Goal: Transaction & Acquisition: Purchase product/service

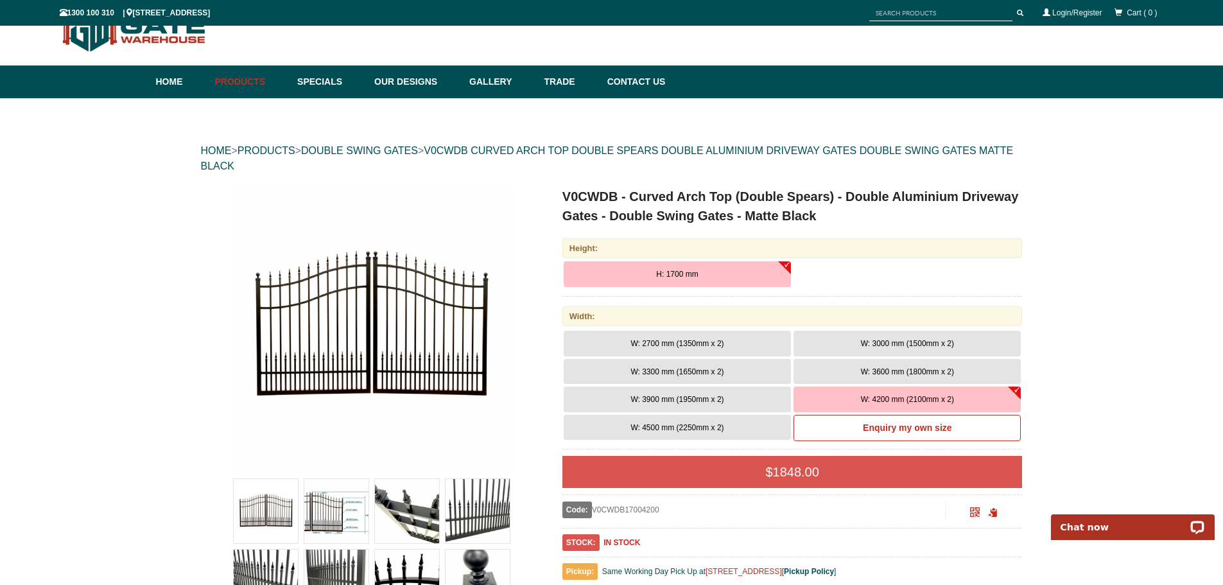
click at [670, 425] on span "W: 4500 mm (2250mm x 2)" at bounding box center [676, 427] width 93 height 9
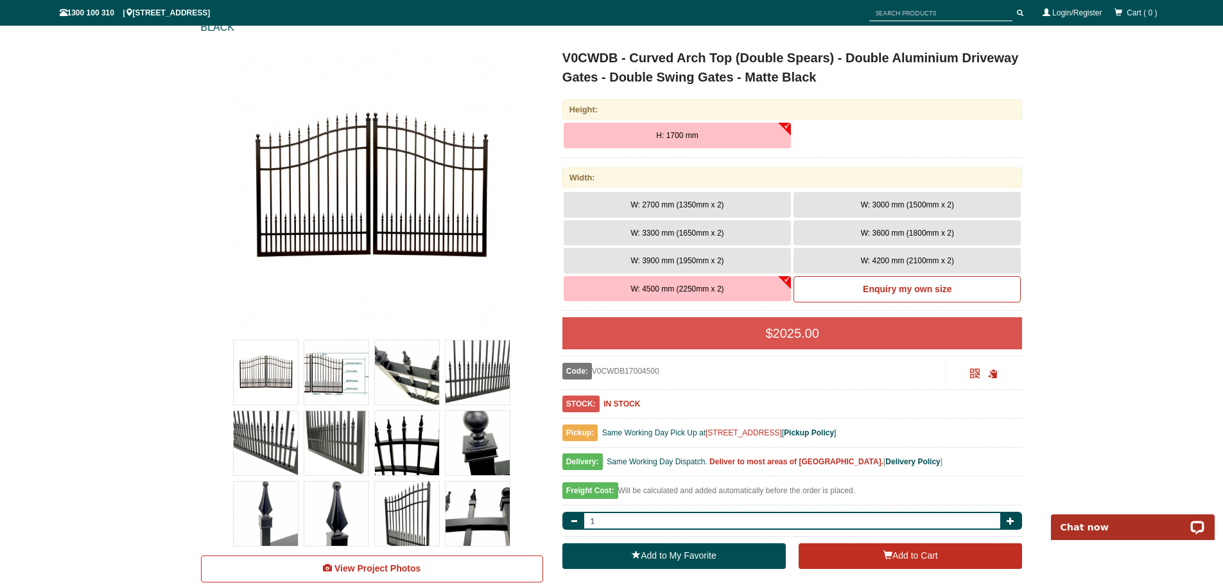
scroll to position [257, 0]
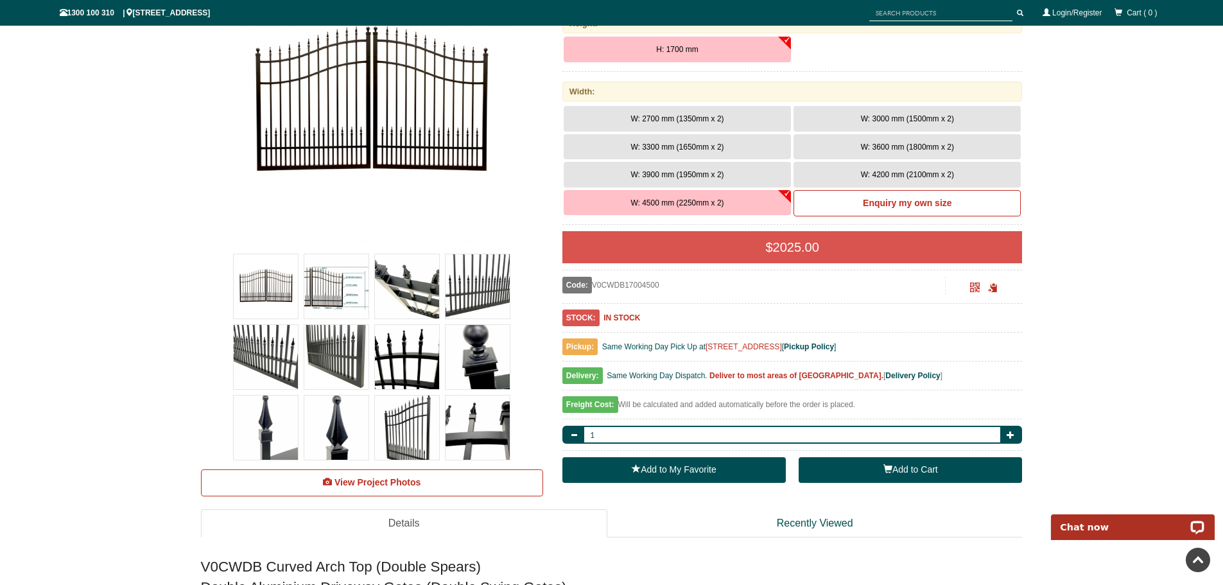
click at [882, 475] on button "Add to Cart" at bounding box center [909, 470] width 223 height 26
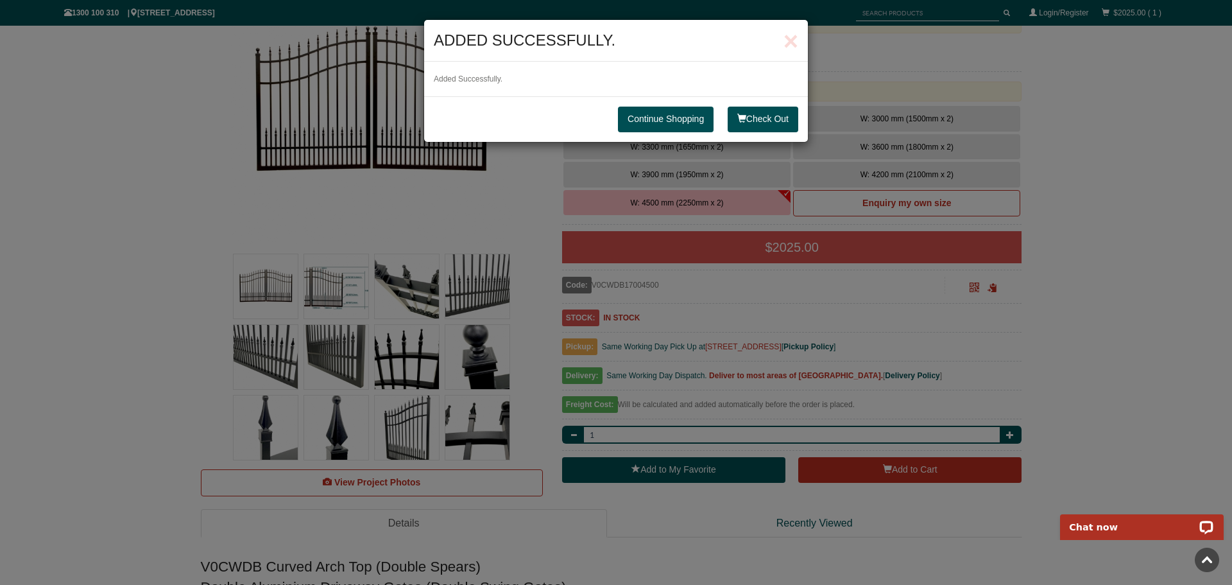
click at [653, 122] on link "Continue Shopping" at bounding box center [666, 120] width 96 height 26
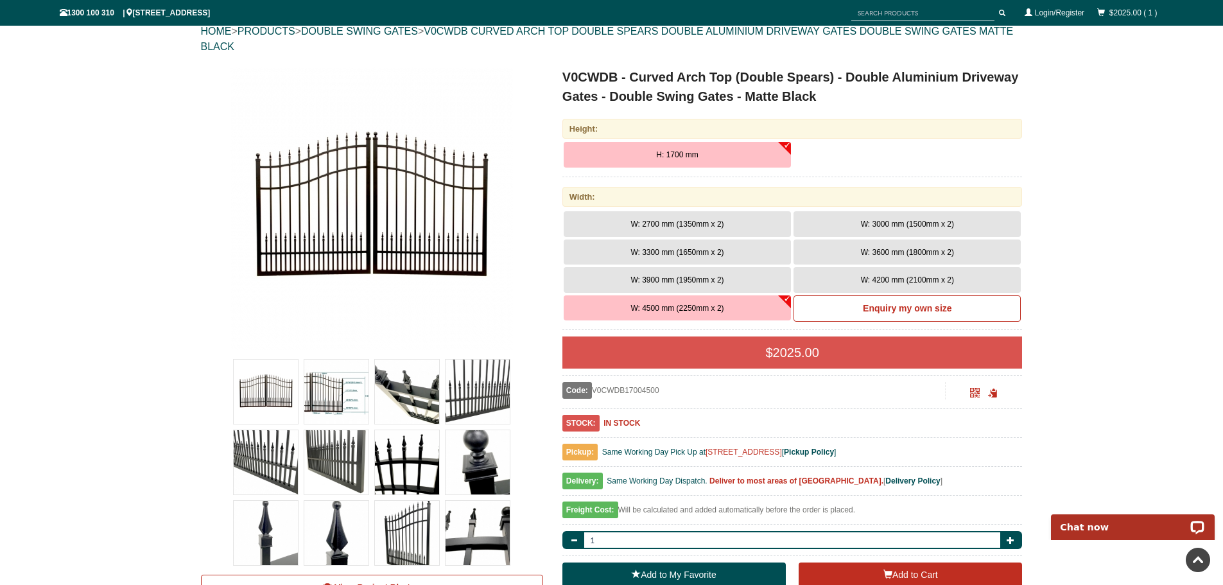
scroll to position [0, 0]
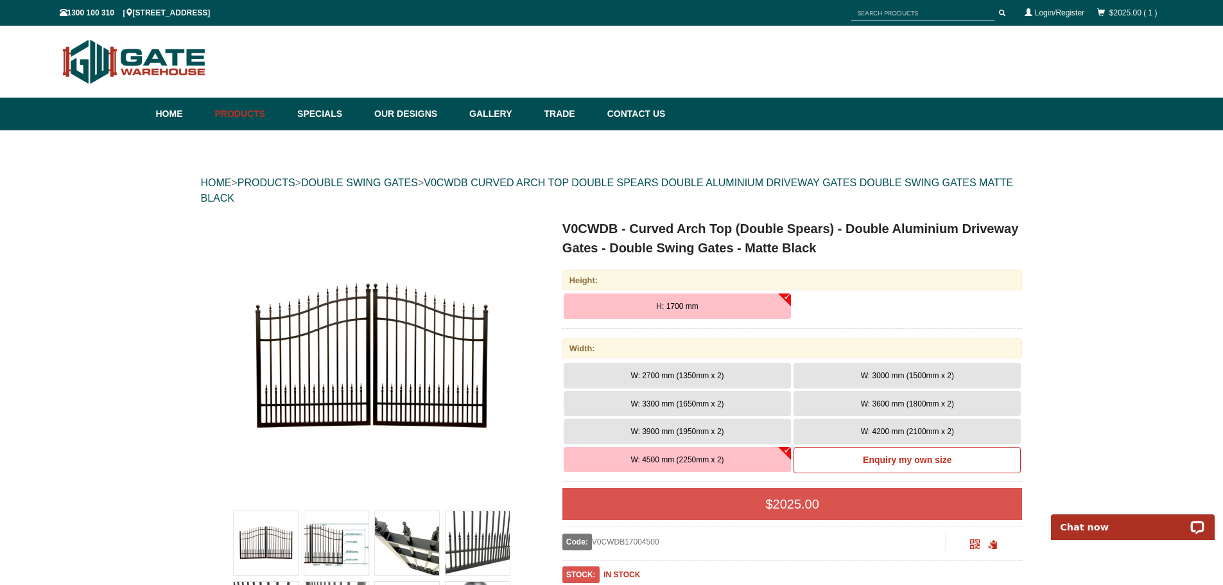
click at [1123, 19] on div "$2025.00 ( 1 )" at bounding box center [1126, 12] width 73 height 23
click at [1129, 7] on div "$2025.00 ( 1 )" at bounding box center [1126, 12] width 73 height 23
click at [1125, 13] on link "$2025.00 ( 1 )" at bounding box center [1133, 12] width 48 height 9
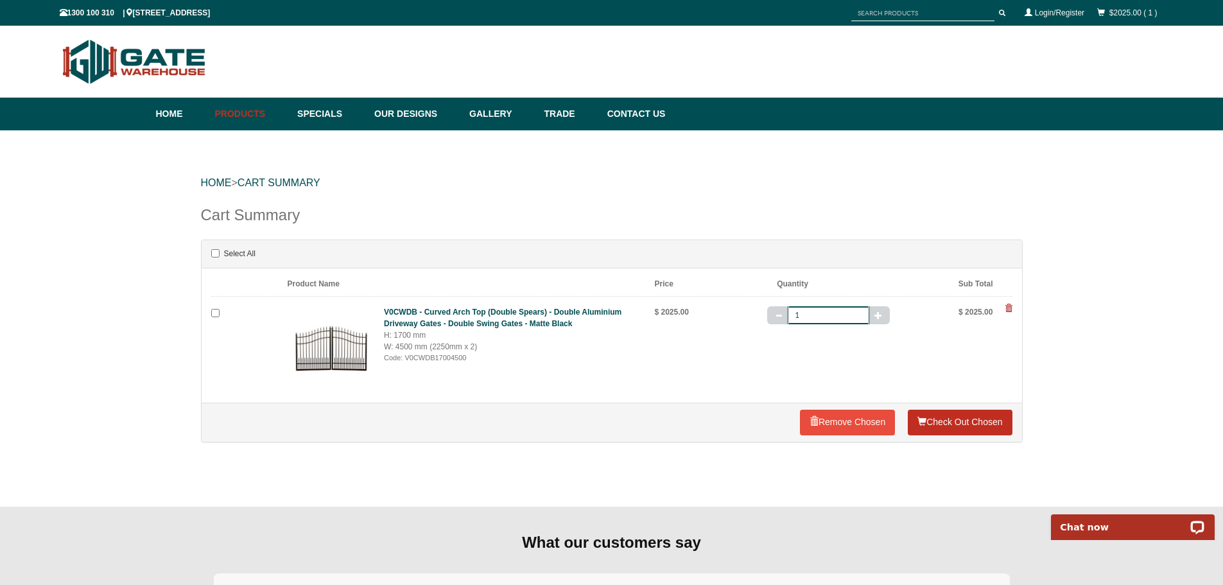
click at [949, 424] on link "Check Out Chosen" at bounding box center [959, 422] width 104 height 26
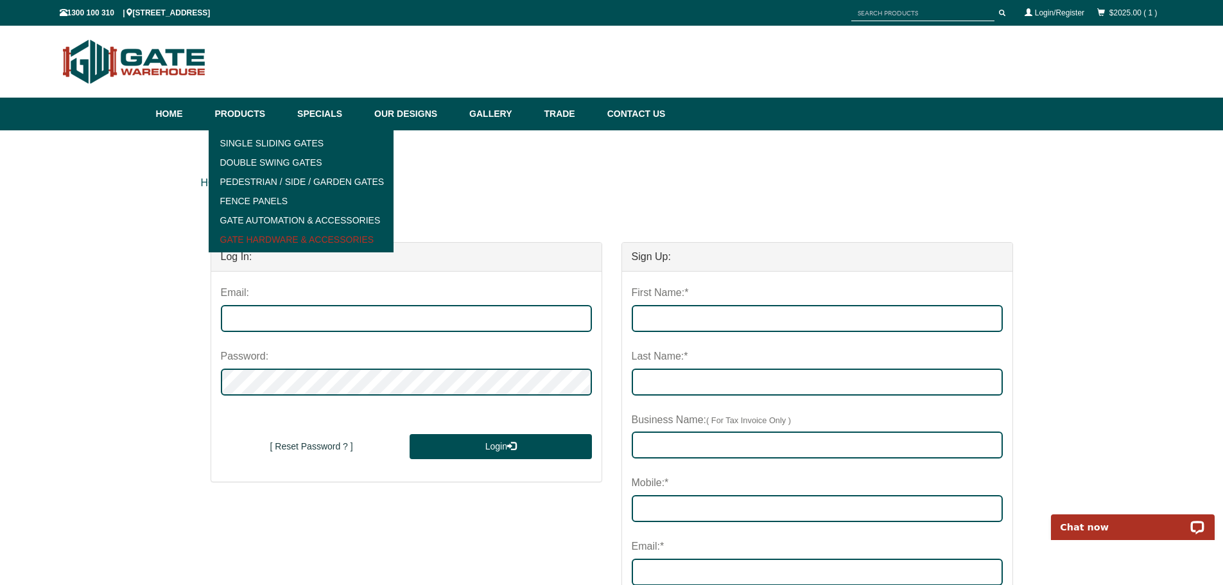
click at [313, 241] on link "Gate Hardware & Accessories" at bounding box center [301, 239] width 178 height 19
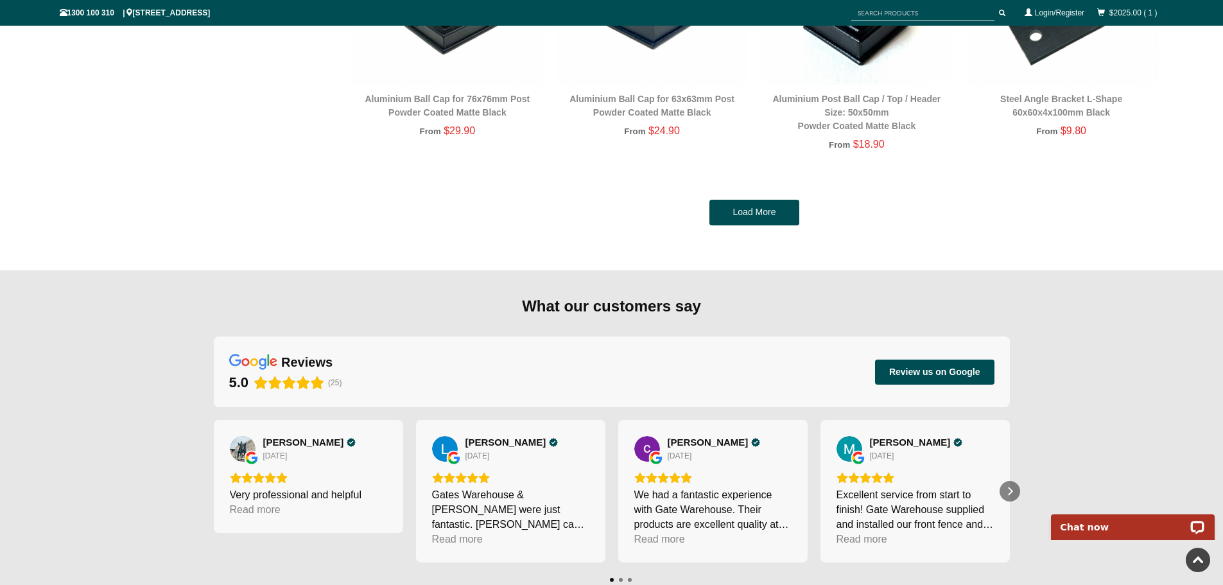
scroll to position [2599, 0]
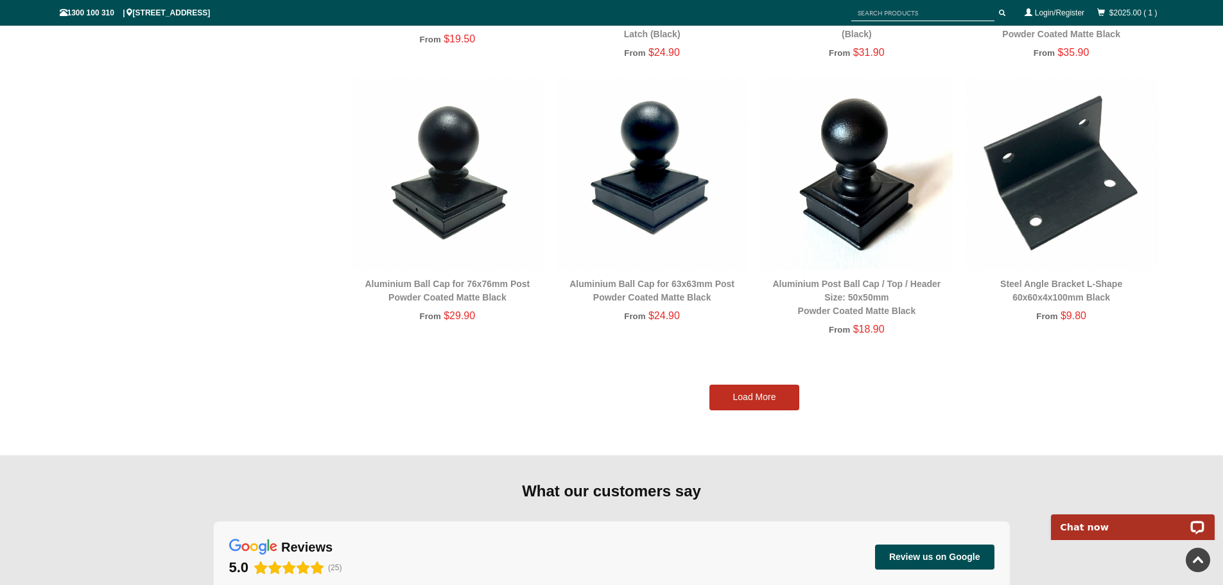
click at [749, 400] on link "Load More" at bounding box center [754, 397] width 90 height 26
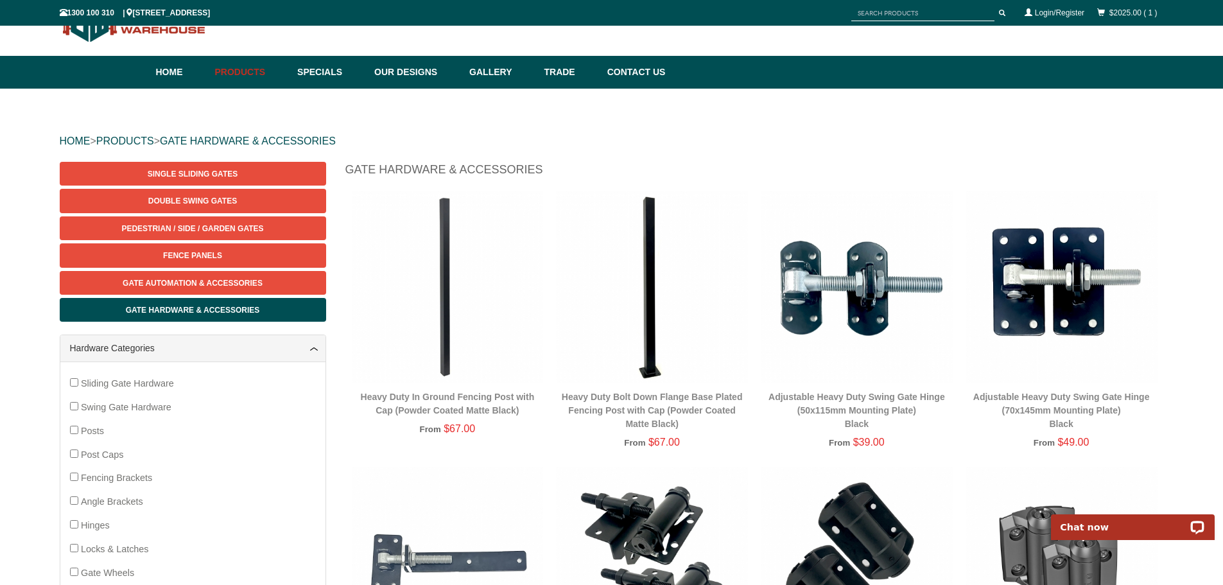
scroll to position [64, 0]
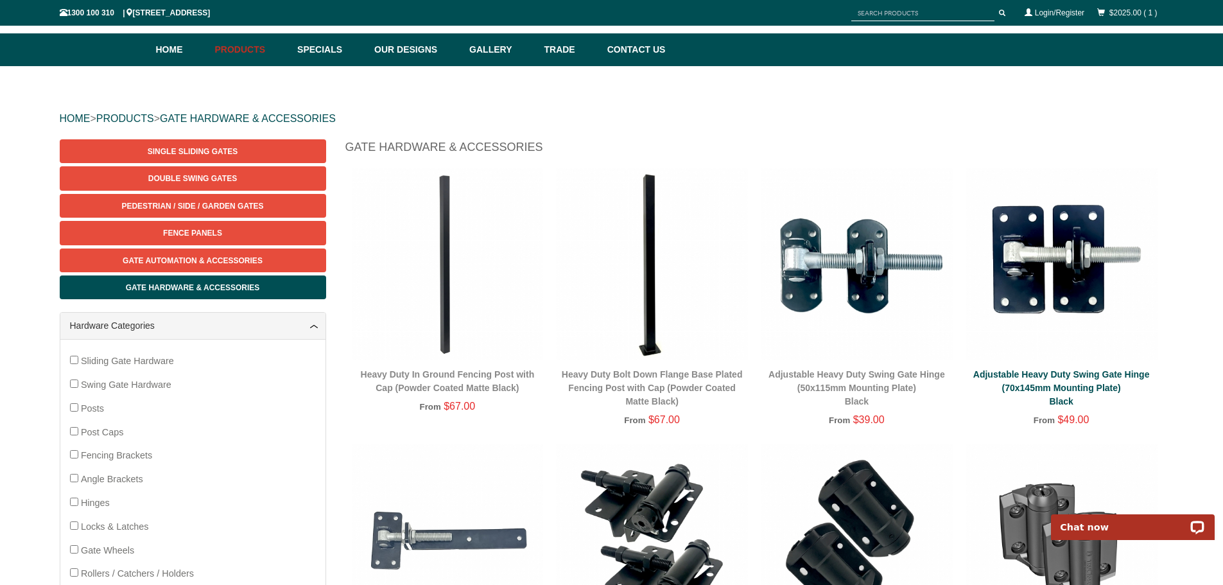
click at [1072, 391] on link "Adjustable Heavy Duty Swing Gate Hinge (70x145mm Mounting Plate) Black" at bounding box center [1061, 387] width 176 height 37
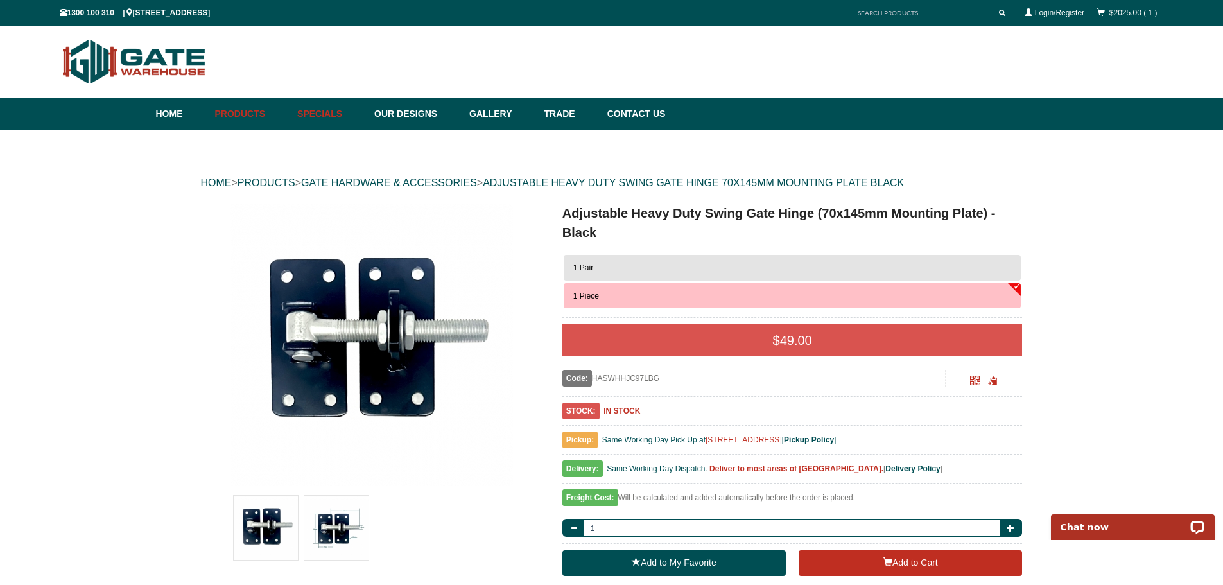
click at [327, 112] on link "Specials" at bounding box center [329, 114] width 77 height 33
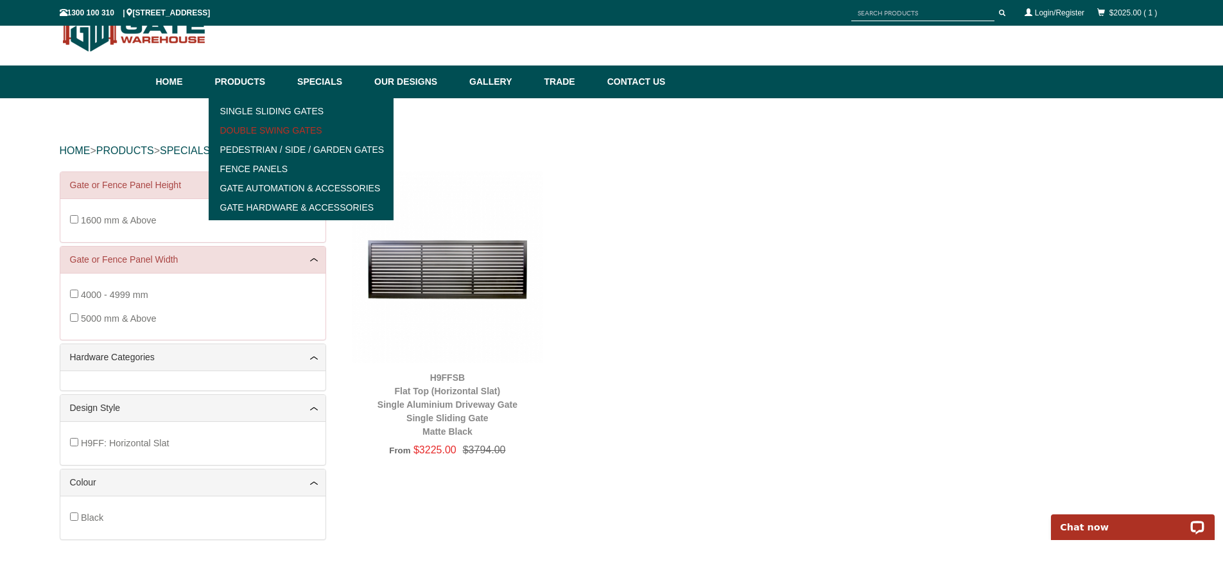
click at [255, 125] on link "Double Swing Gates" at bounding box center [301, 130] width 178 height 19
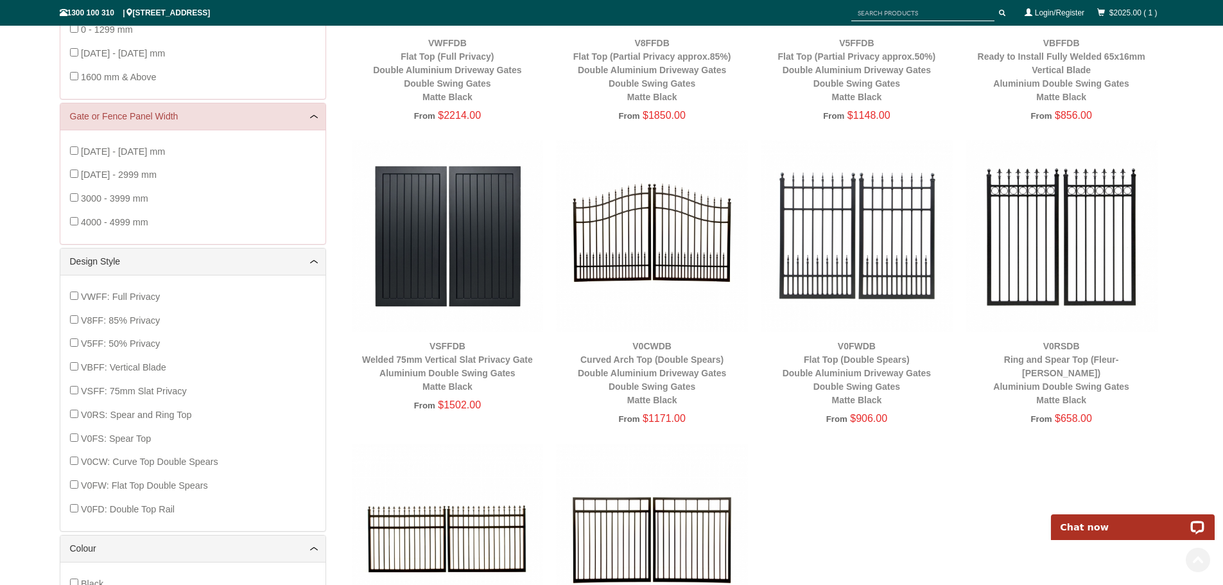
scroll to position [449, 0]
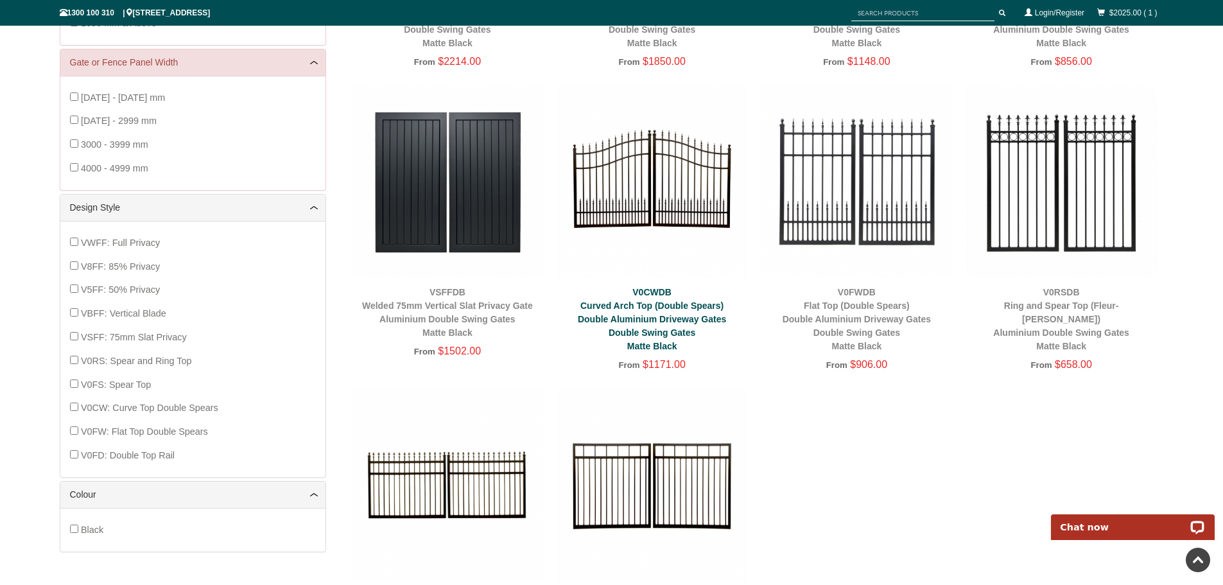
click at [663, 329] on link "V0CWDB Curved Arch Top (Double Spears) Double Aluminium Driveway Gates Double S…" at bounding box center [652, 319] width 148 height 64
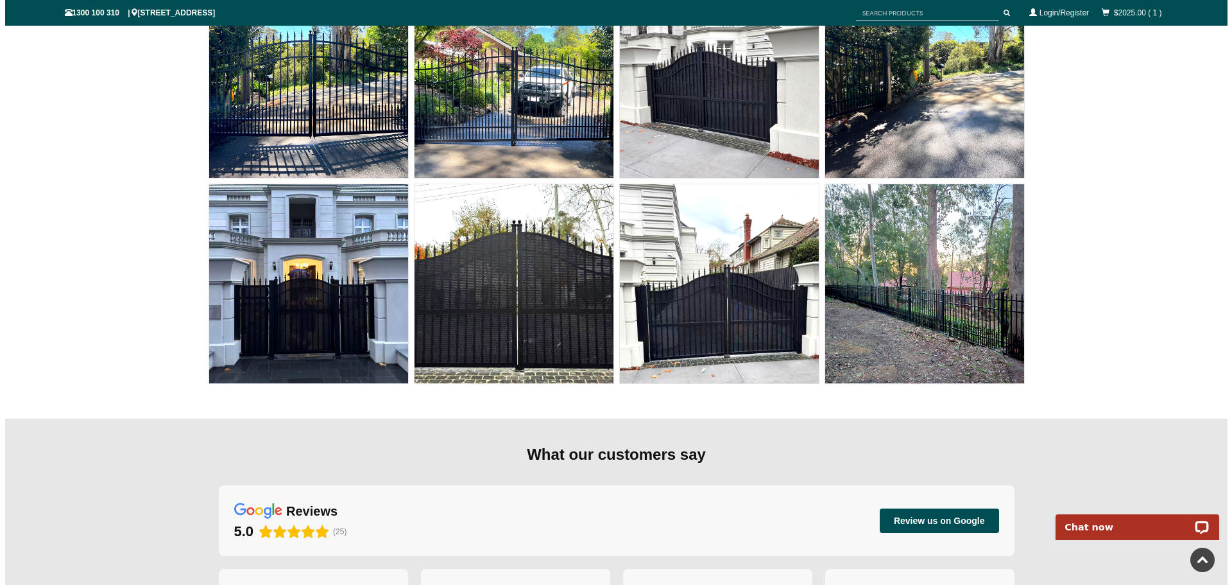
scroll to position [8567, 0]
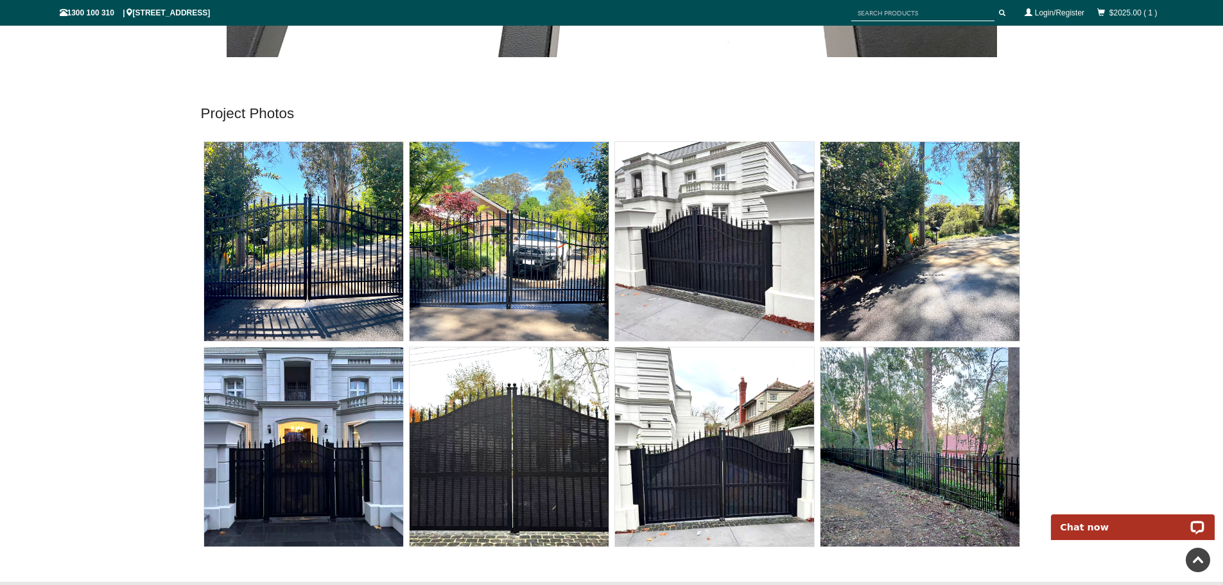
click at [353, 270] on img at bounding box center [303, 241] width 199 height 199
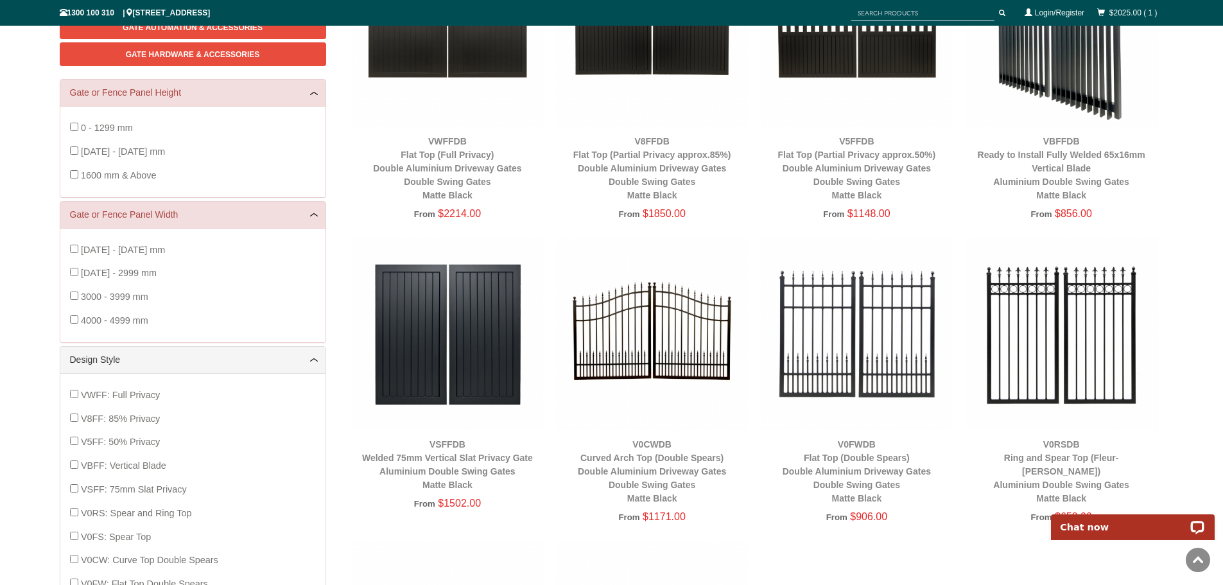
scroll to position [321, 0]
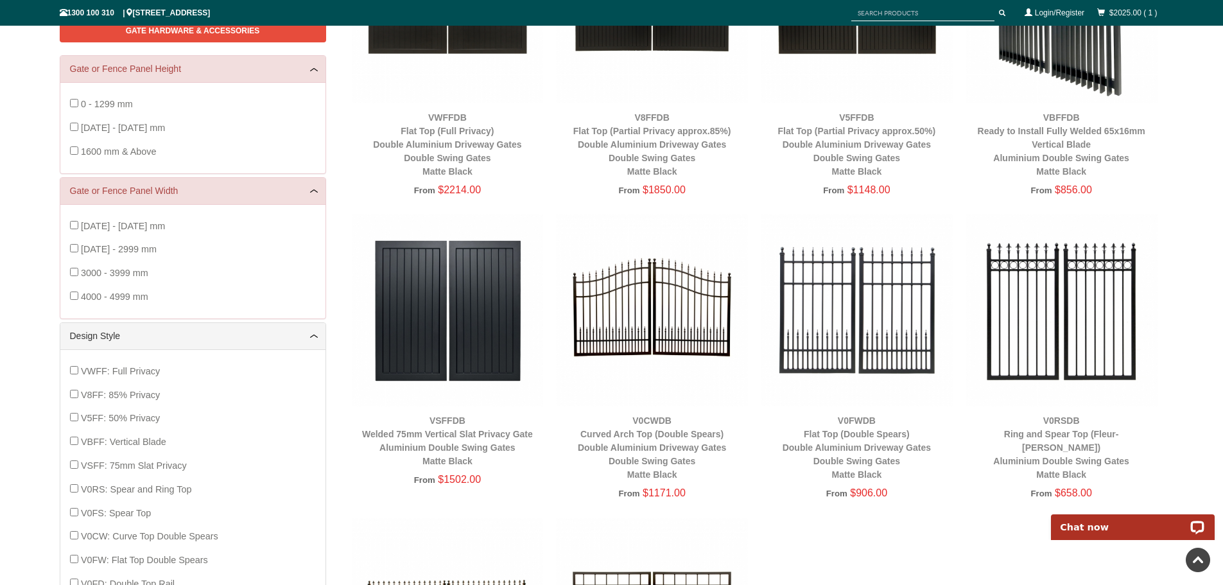
click at [682, 363] on img at bounding box center [652, 310] width 192 height 192
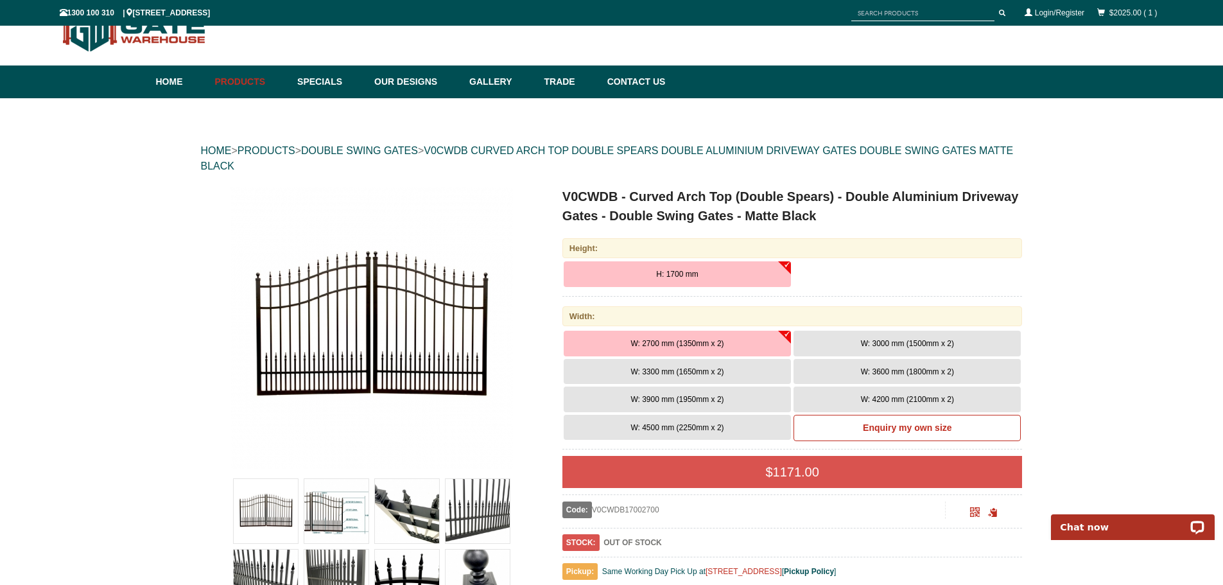
click at [749, 430] on button "W: 4500 mm (2250mm x 2)" at bounding box center [676, 428] width 227 height 26
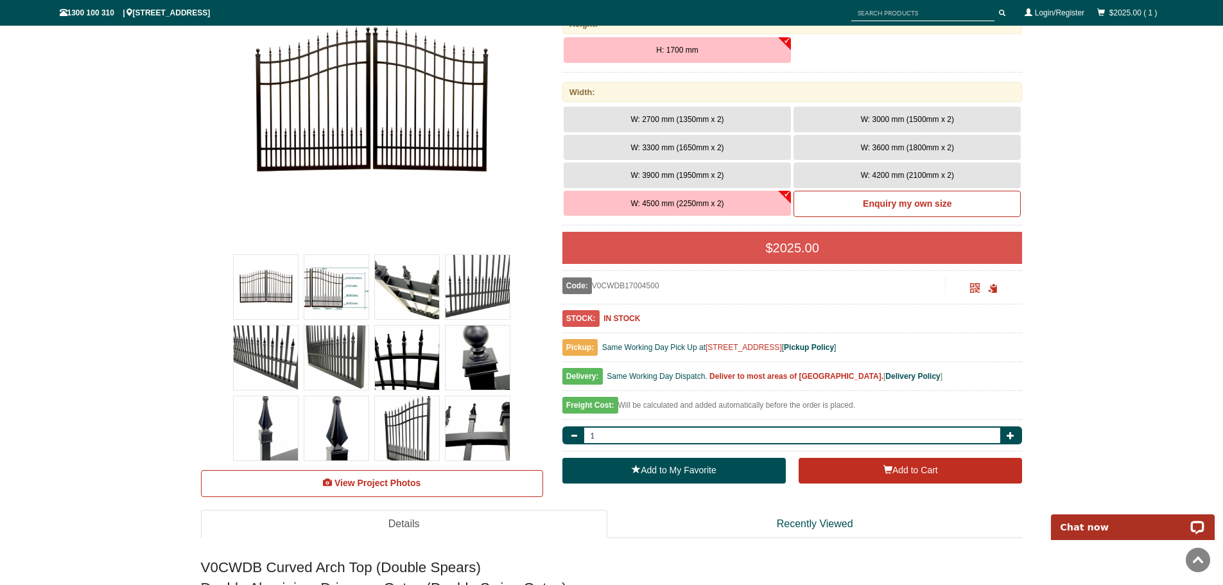
scroll to position [353, 0]
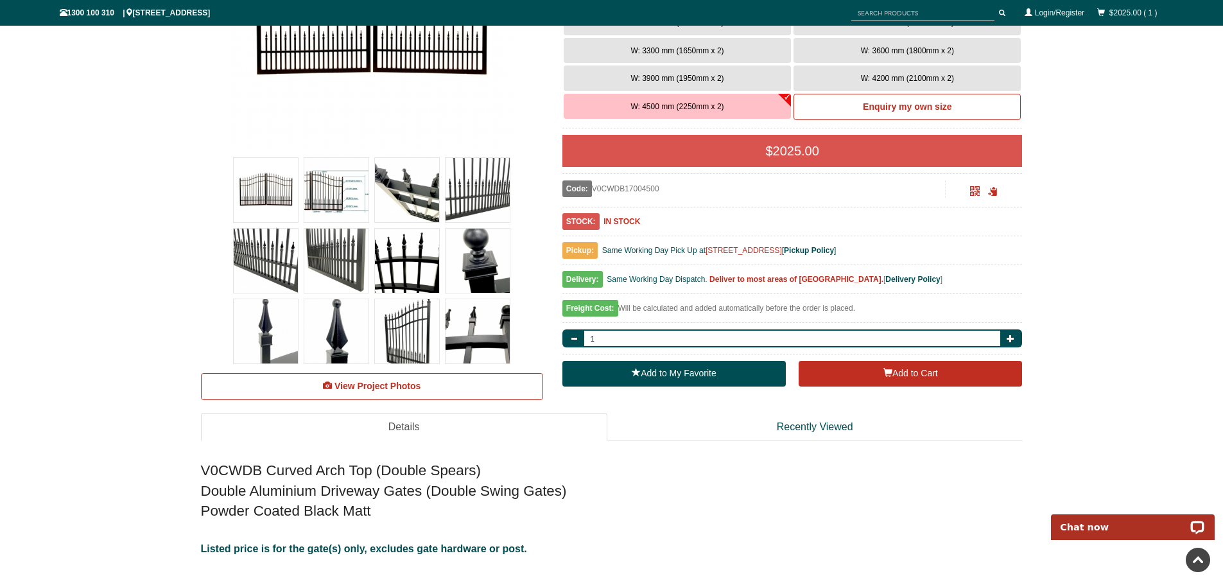
click at [846, 305] on div "Freight Cost: Will be calculated and added automatically before the order is pl…" at bounding box center [792, 311] width 460 height 22
click at [590, 306] on span "Freight Cost:" at bounding box center [590, 308] width 56 height 17
click at [903, 280] on b "Delivery Policy" at bounding box center [912, 279] width 55 height 9
